Goal: Task Accomplishment & Management: Use online tool/utility

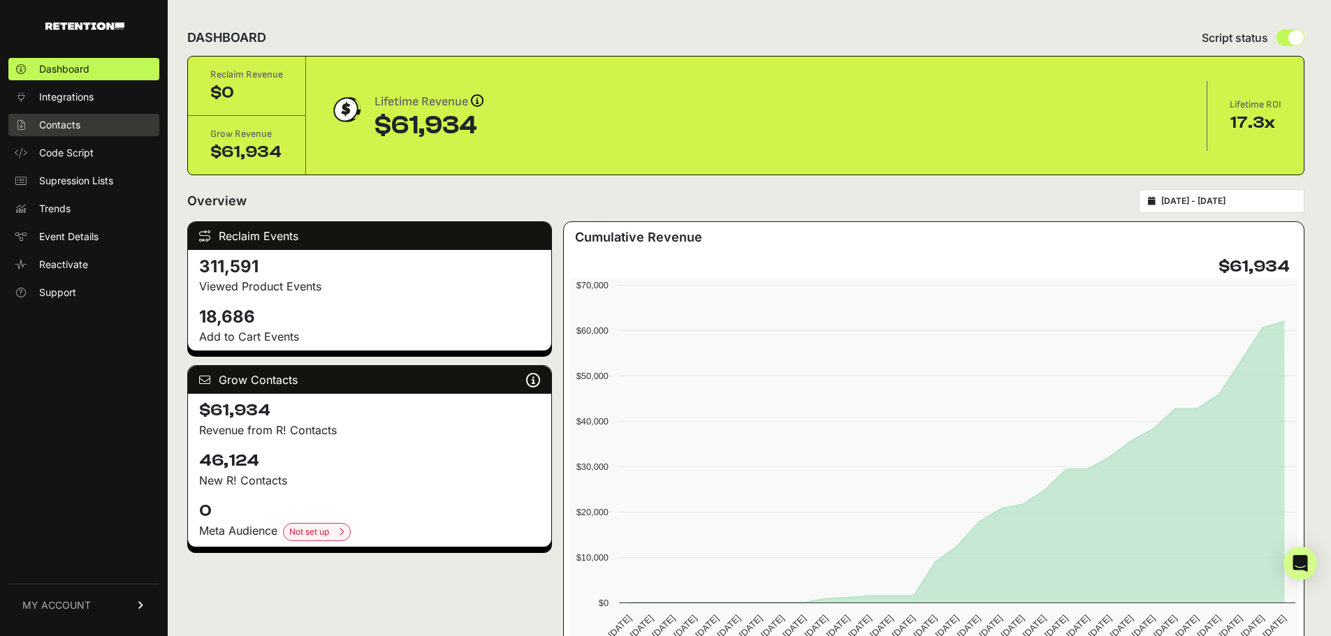
click at [66, 122] on span "Contacts" at bounding box center [59, 125] width 41 height 14
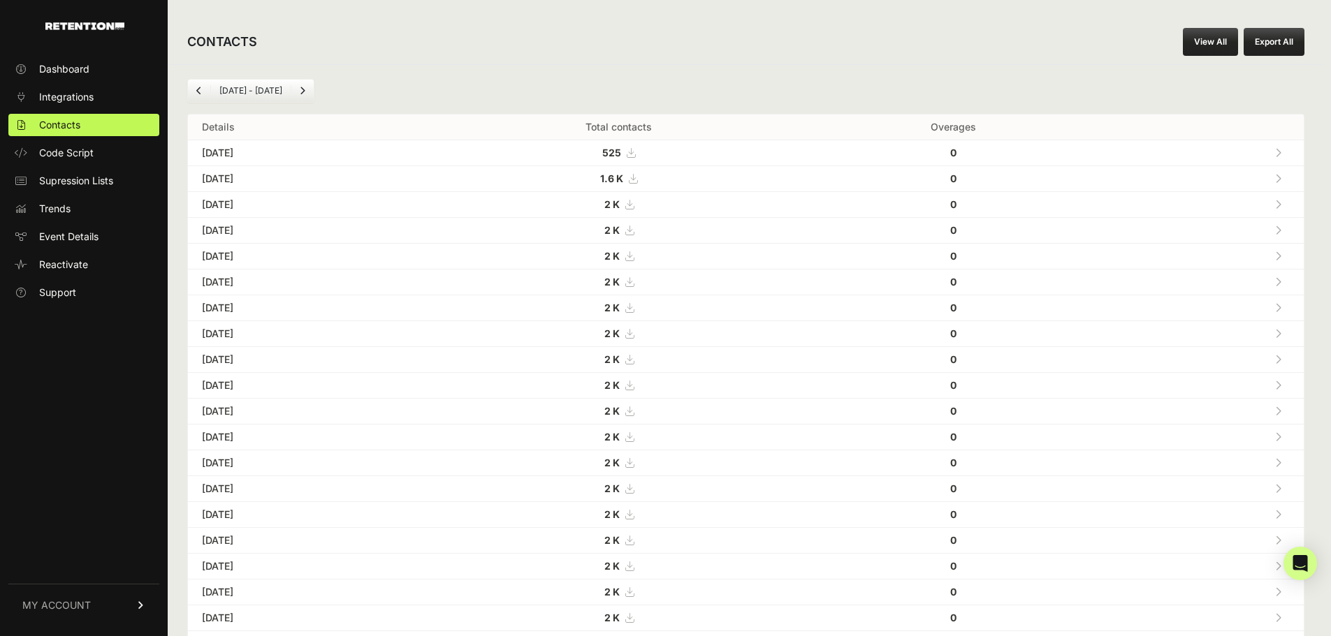
click at [1281, 177] on icon at bounding box center [1278, 179] width 6 height 10
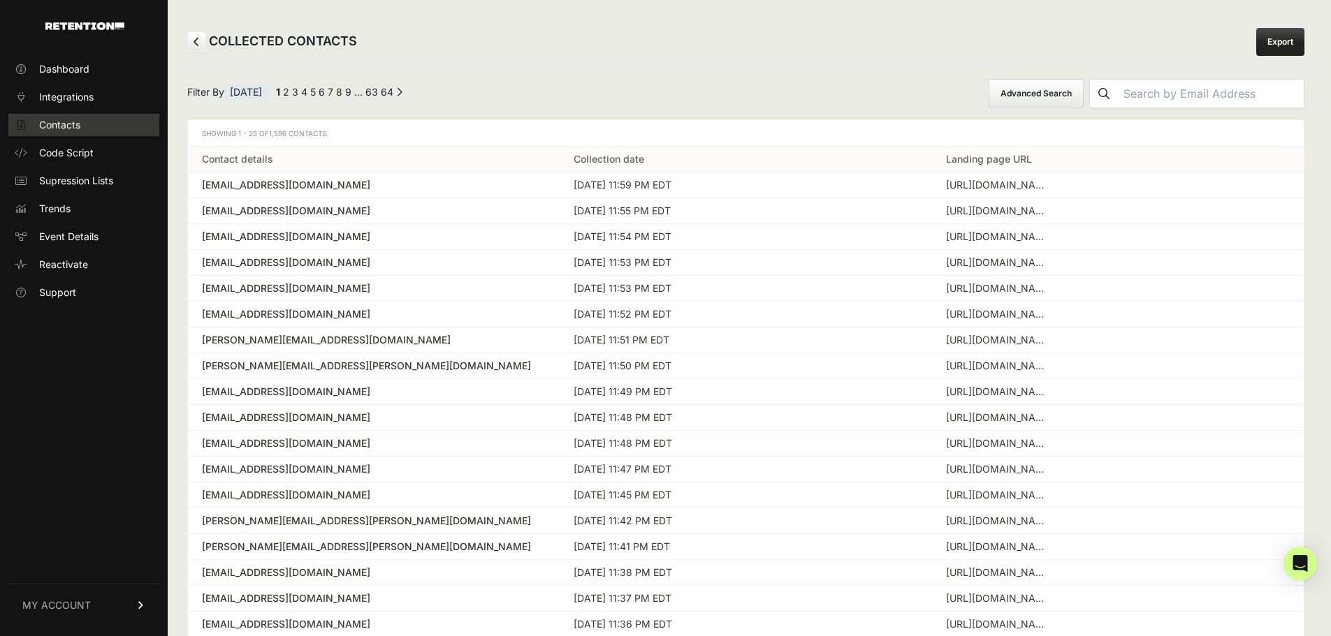
click at [75, 116] on link "Contacts" at bounding box center [83, 125] width 151 height 22
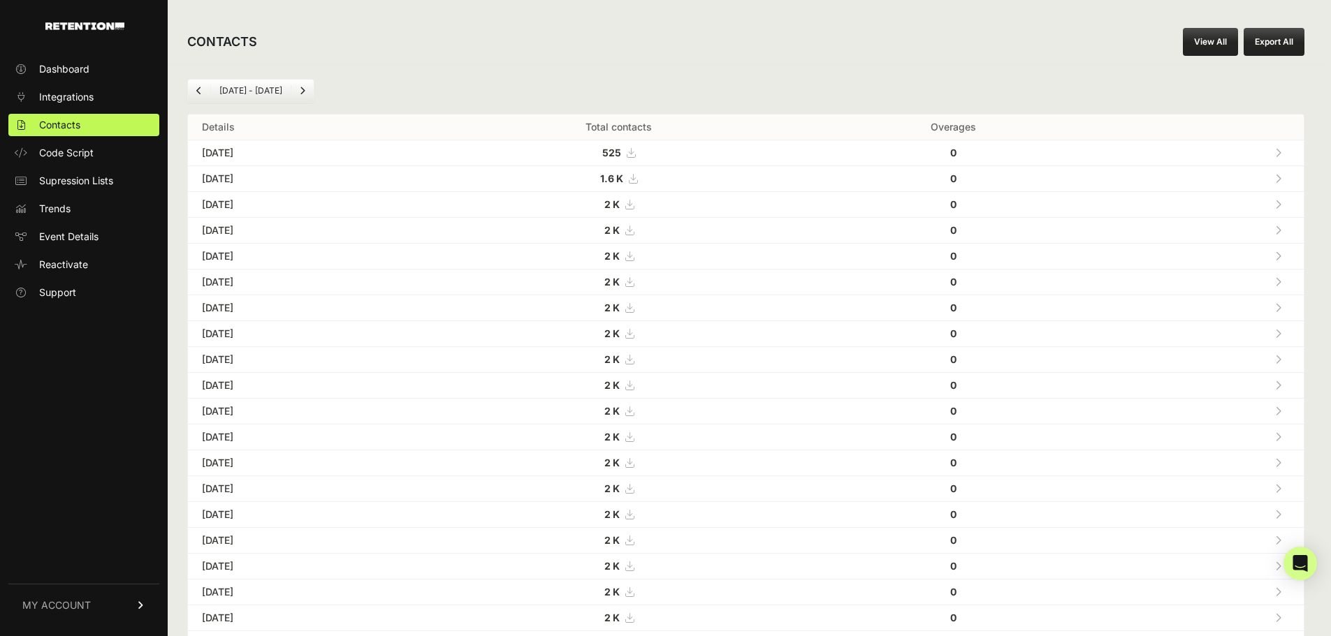
click at [229, 149] on td "[DATE]" at bounding box center [309, 153] width 242 height 26
click at [1290, 152] on link at bounding box center [1278, 152] width 23 height 29
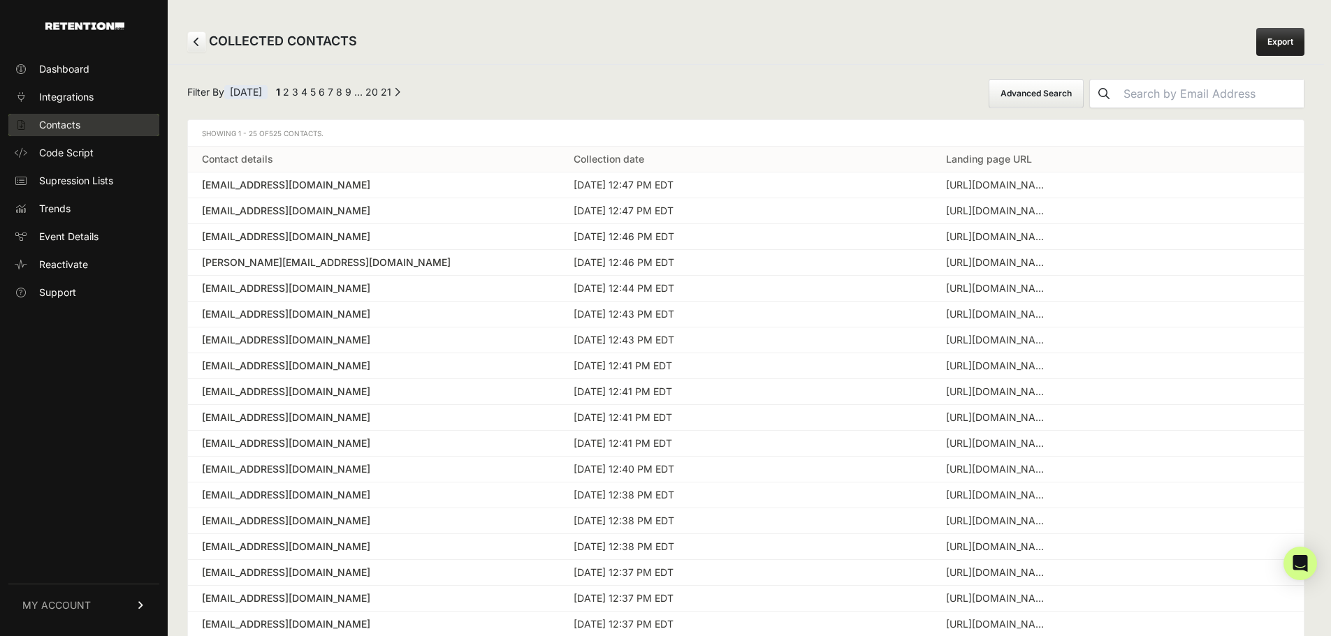
click at [59, 120] on span "Contacts" at bounding box center [59, 125] width 41 height 14
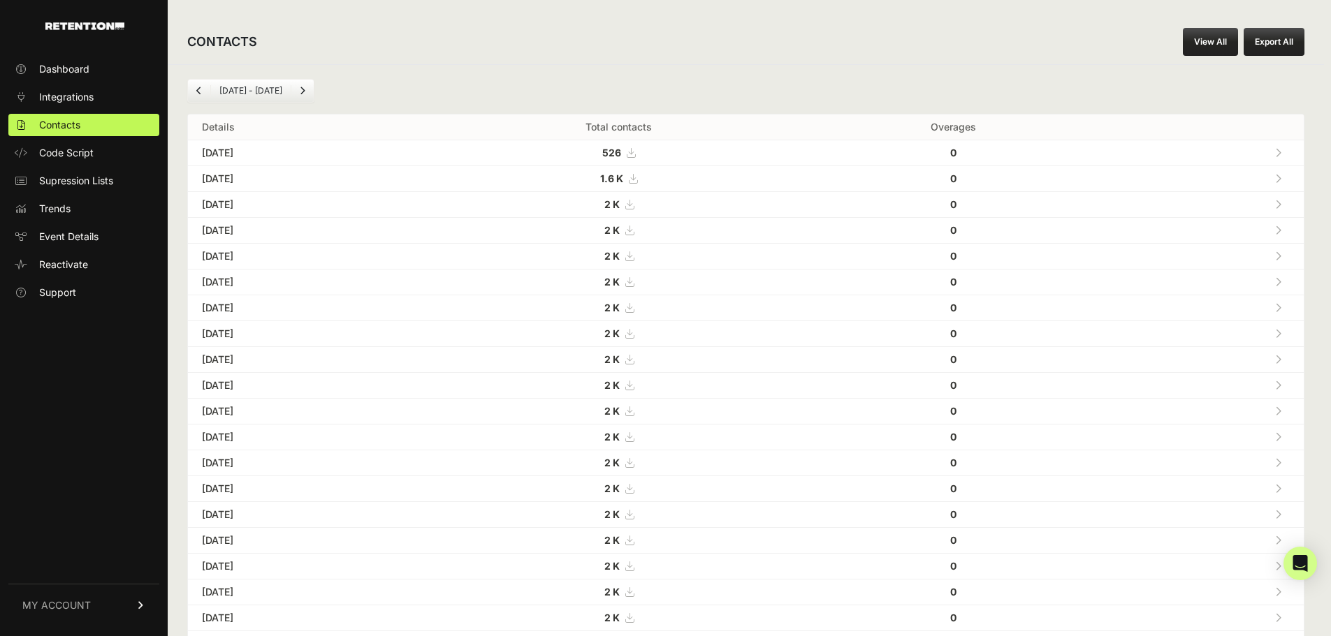
click at [247, 156] on td "[DATE]" at bounding box center [309, 153] width 242 height 26
click at [621, 152] on strong "526" at bounding box center [611, 153] width 19 height 12
click at [1289, 147] on link at bounding box center [1278, 152] width 23 height 29
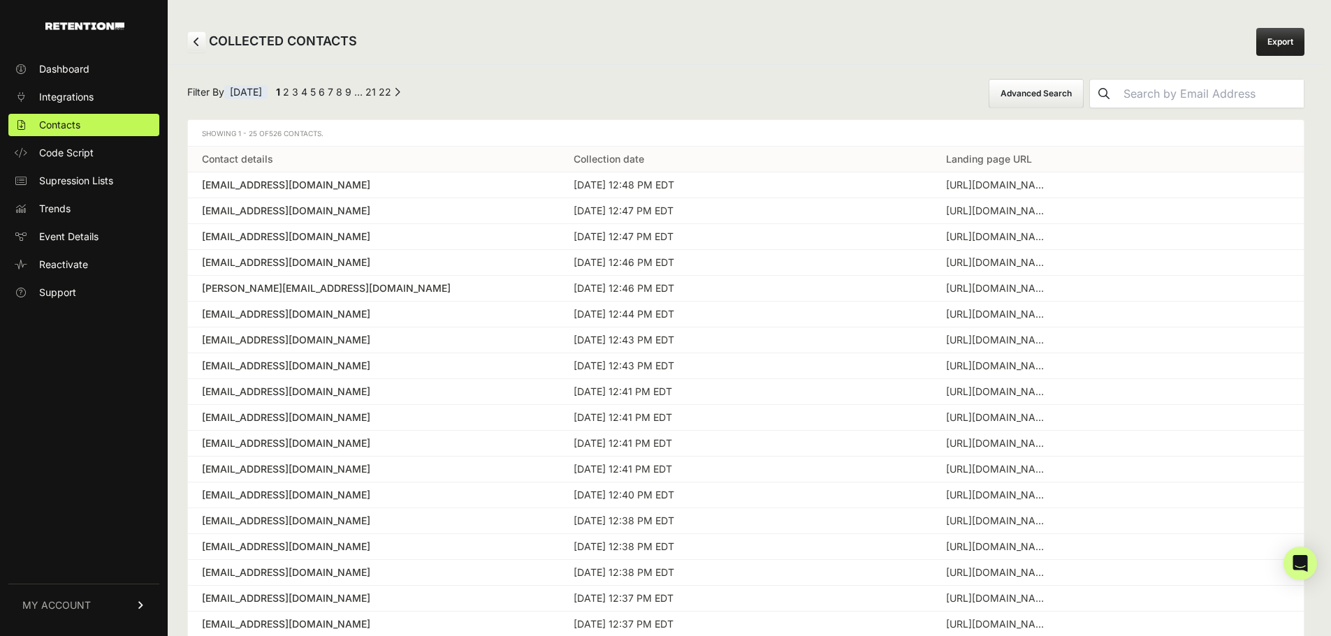
click at [391, 90] on link "22" at bounding box center [385, 92] width 13 height 12
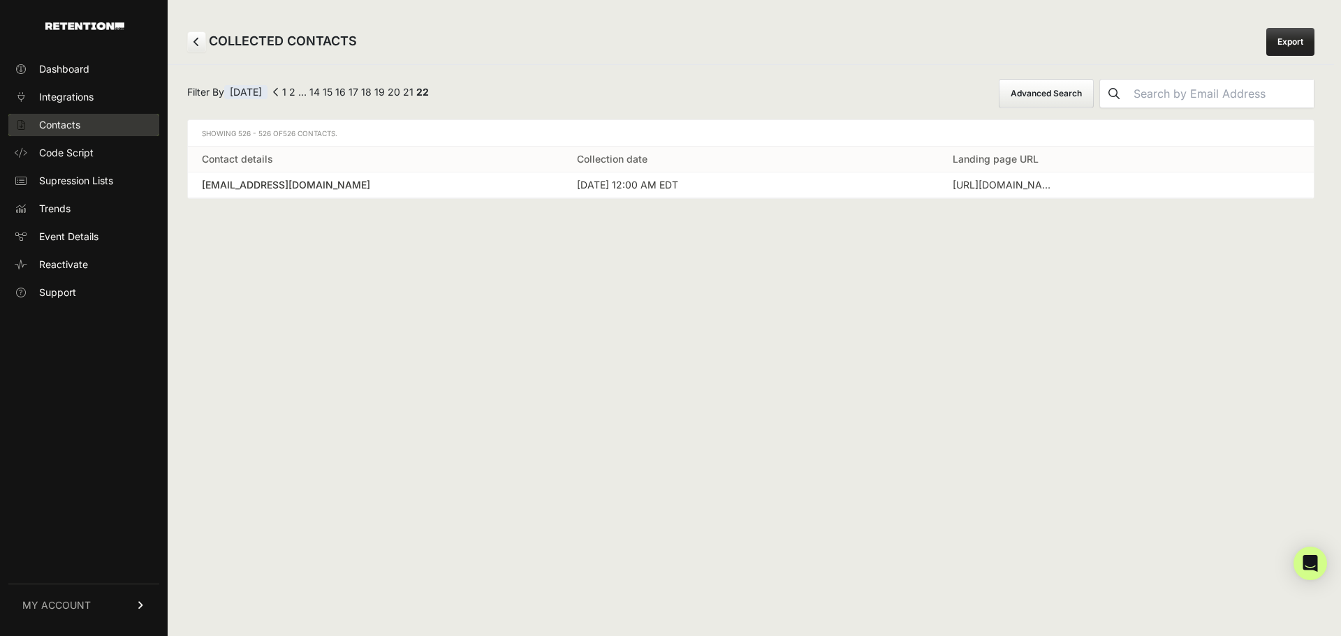
click at [75, 125] on span "Contacts" at bounding box center [59, 125] width 41 height 14
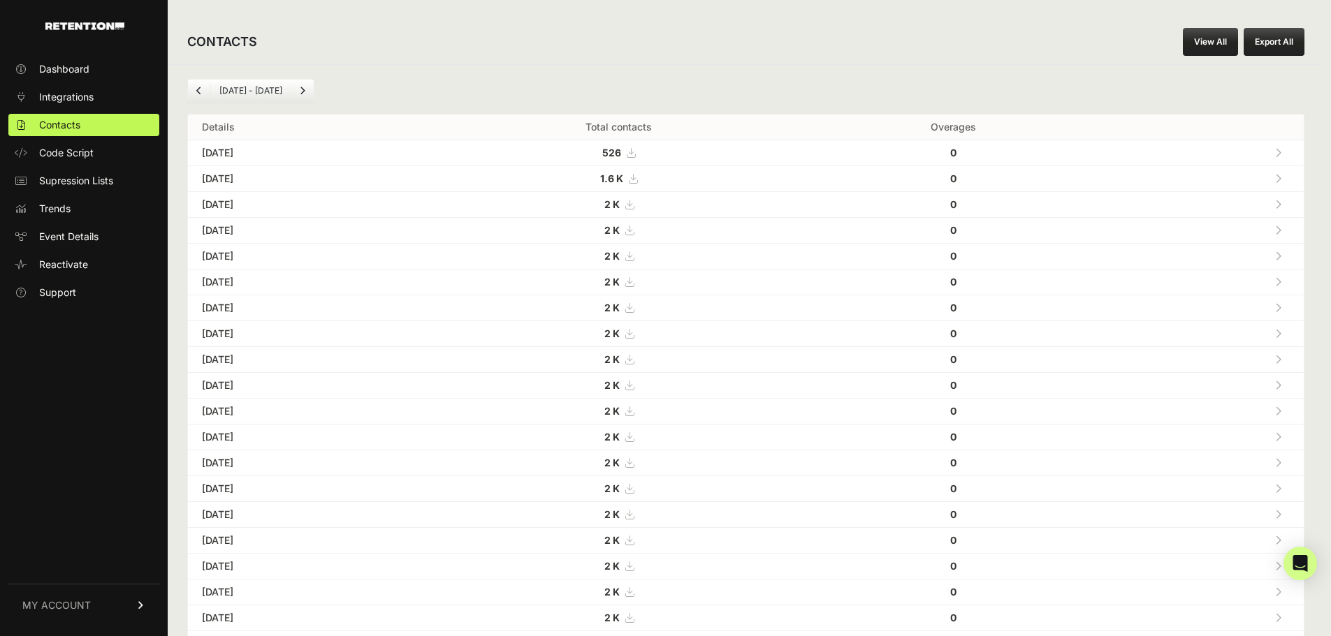
click at [1281, 203] on icon at bounding box center [1278, 205] width 6 height 10
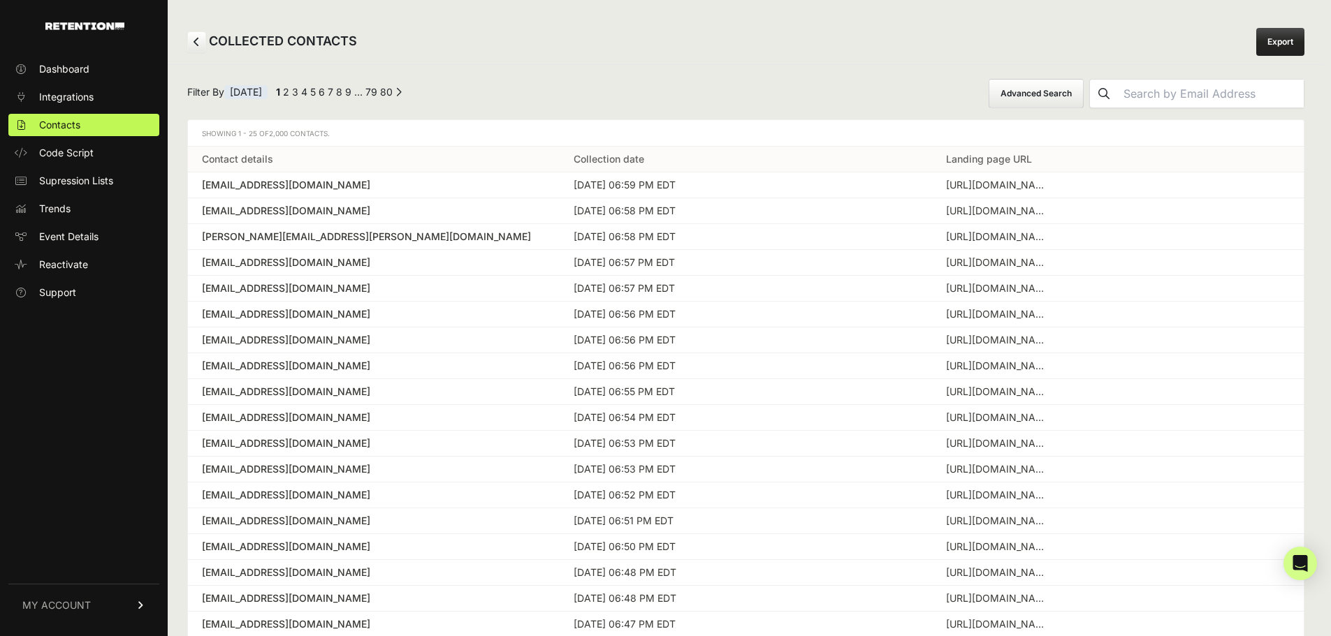
click at [393, 90] on link "80" at bounding box center [386, 92] width 13 height 12
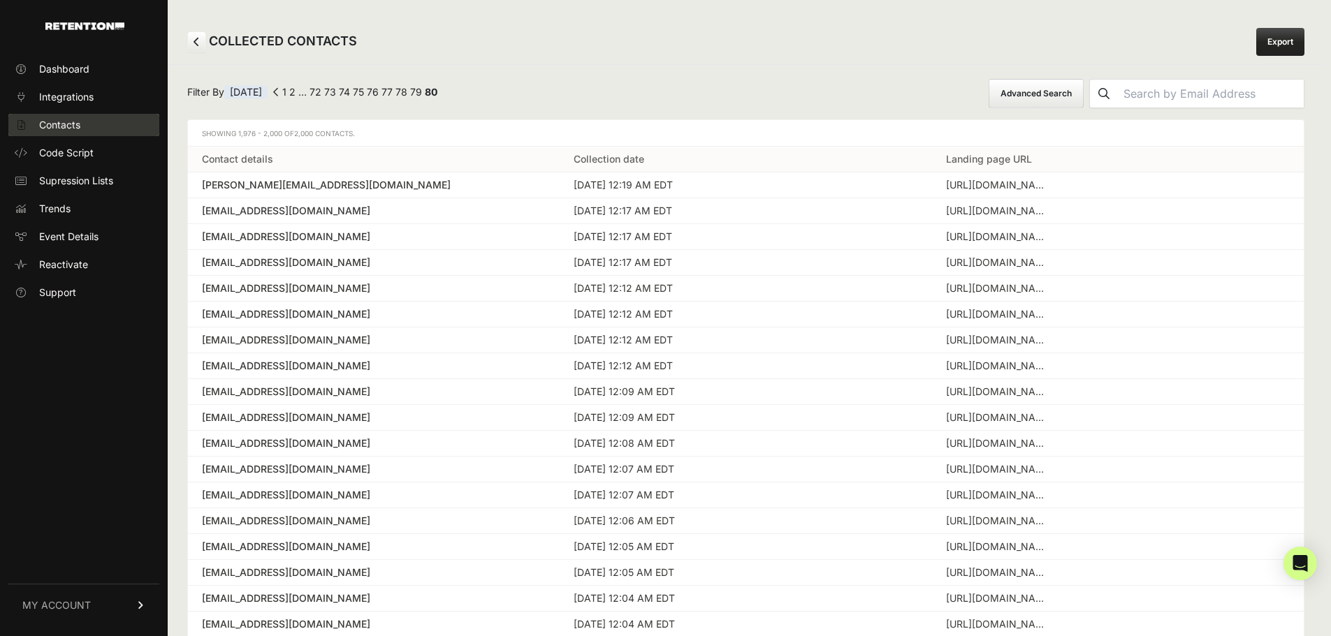
click at [67, 124] on span "Contacts" at bounding box center [59, 125] width 41 height 14
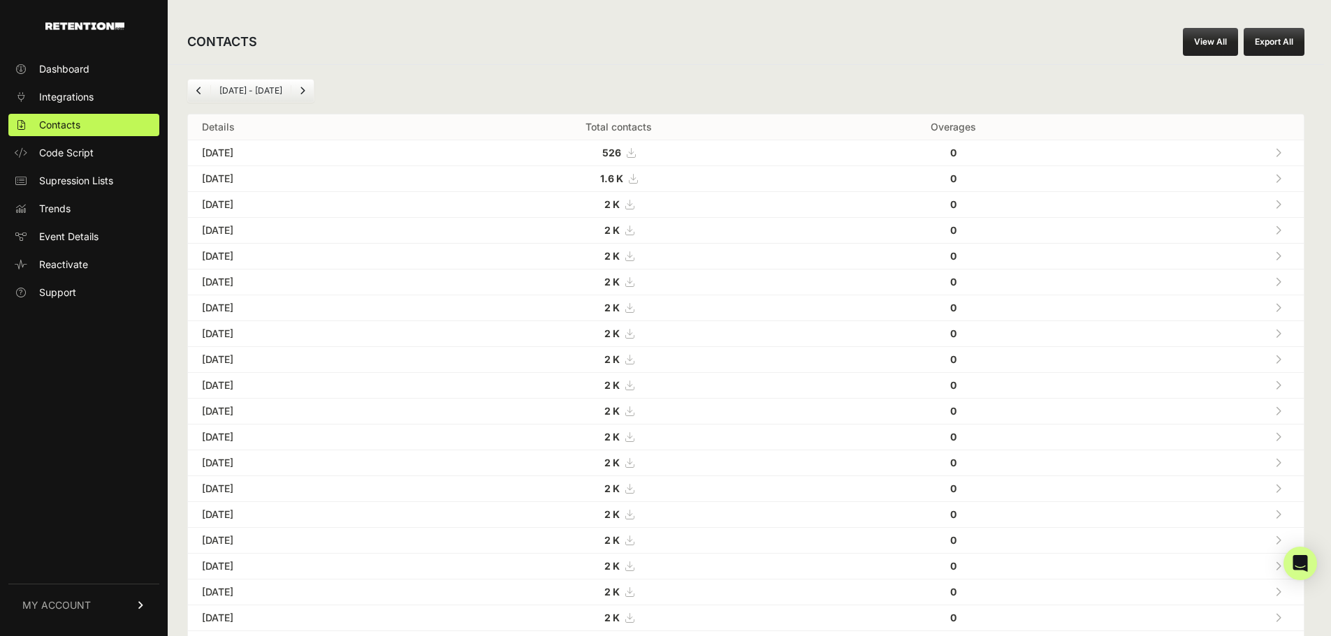
click at [1290, 205] on link at bounding box center [1278, 204] width 23 height 29
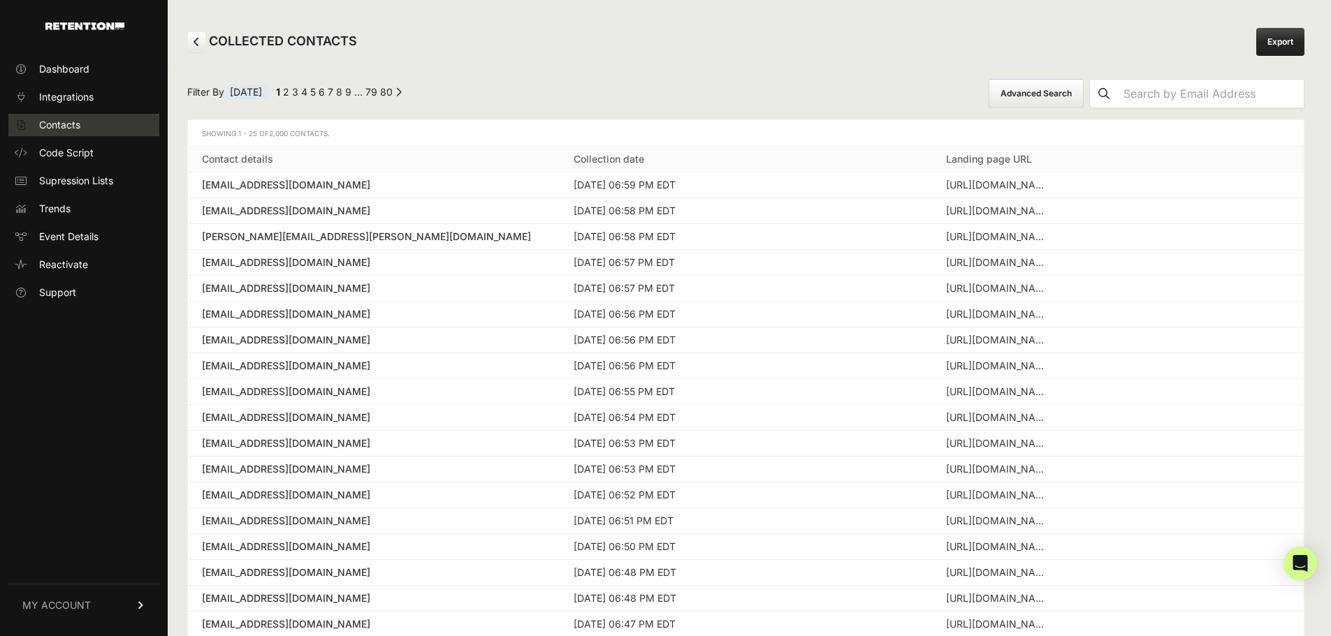
click at [48, 116] on link "Contacts" at bounding box center [83, 125] width 151 height 22
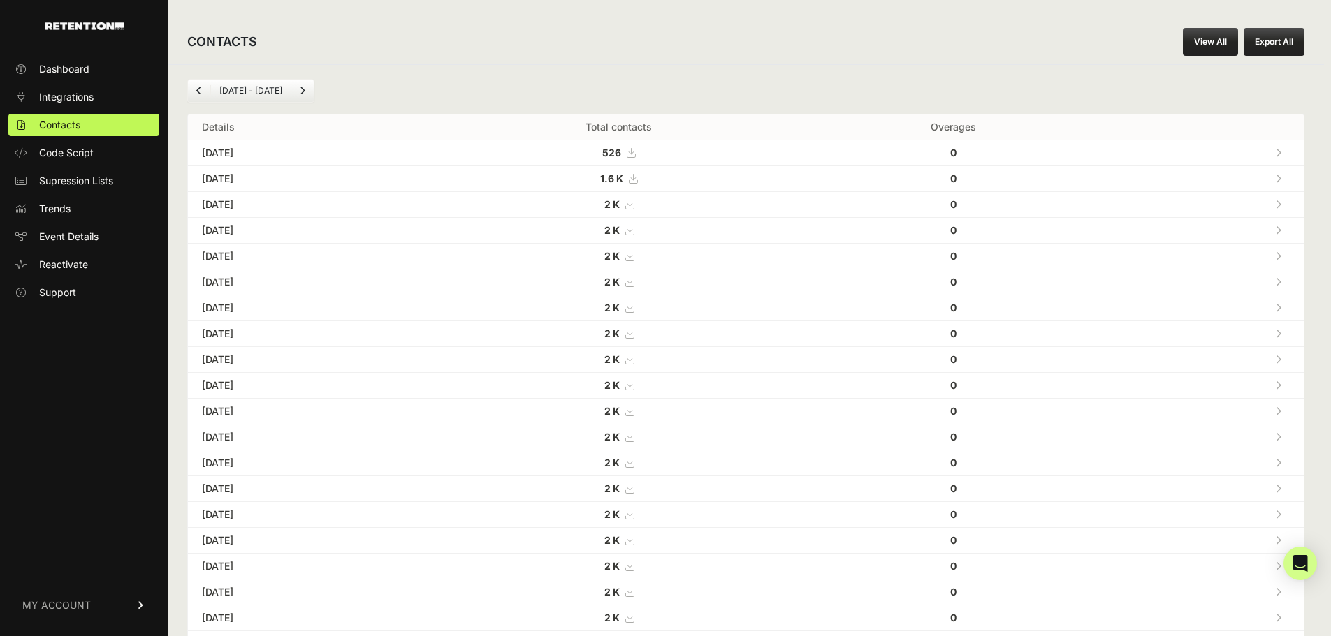
click at [1290, 230] on link at bounding box center [1278, 230] width 23 height 29
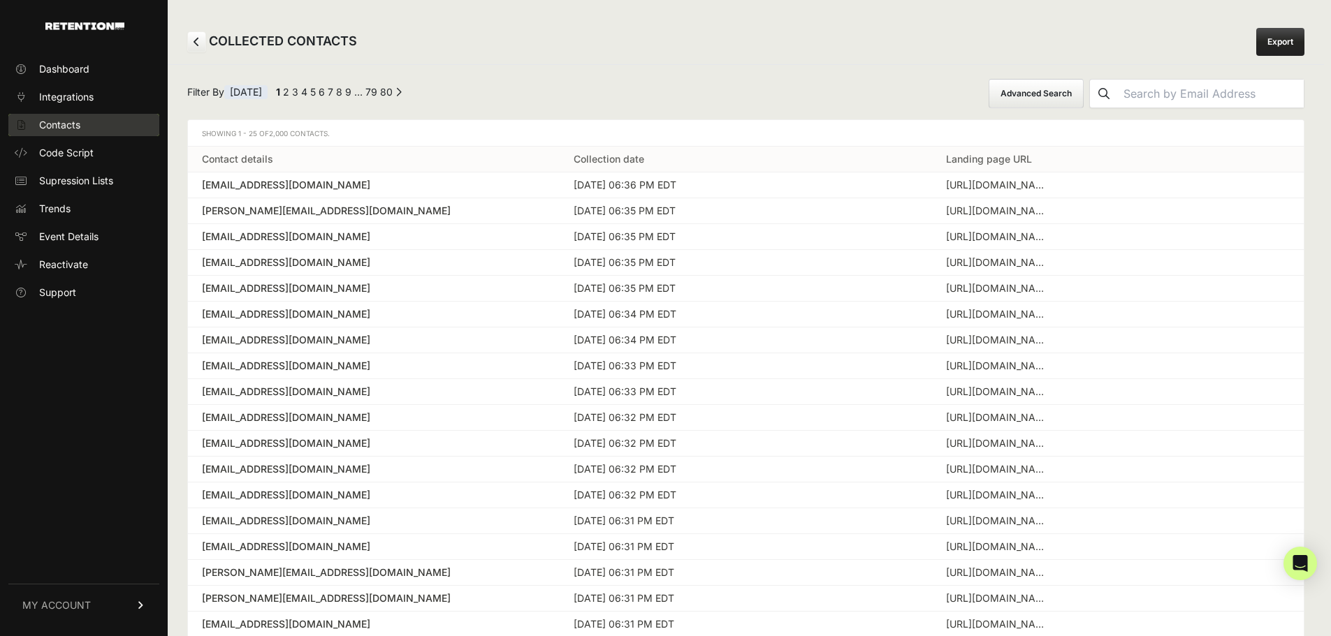
click at [58, 118] on span "Contacts" at bounding box center [59, 125] width 41 height 14
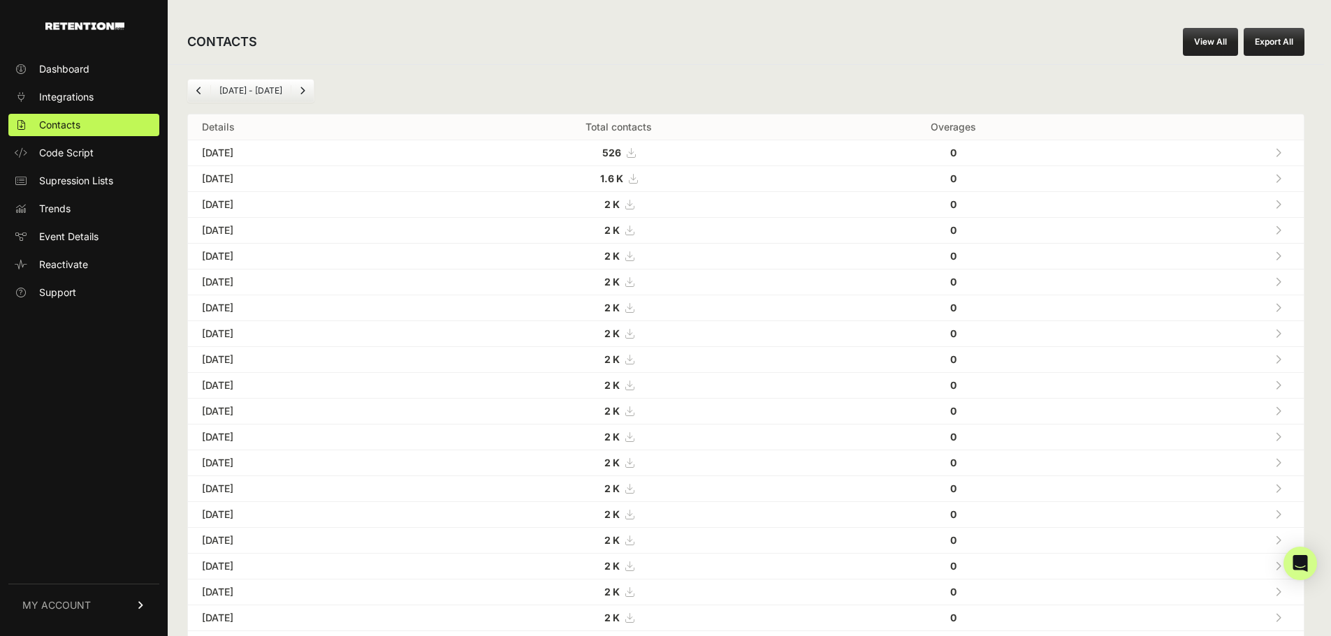
click at [1288, 154] on link at bounding box center [1278, 152] width 23 height 29
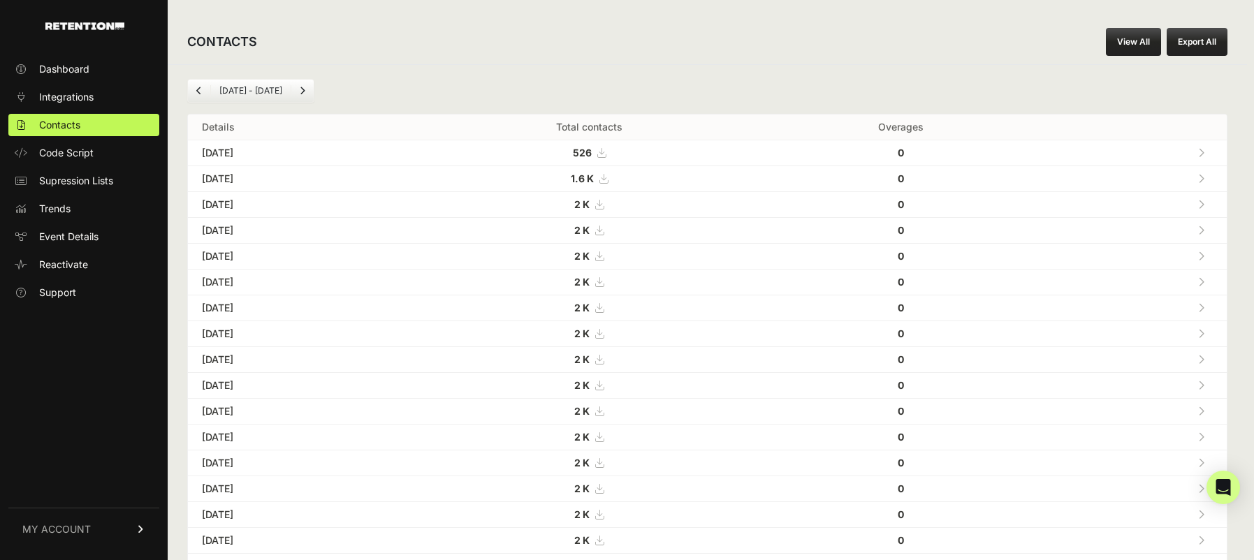
drag, startPoint x: 1210, startPoint y: 200, endPoint x: 1141, endPoint y: 200, distance: 68.5
click at [1204, 200] on icon at bounding box center [1201, 205] width 6 height 10
